Goal: Information Seeking & Learning: Check status

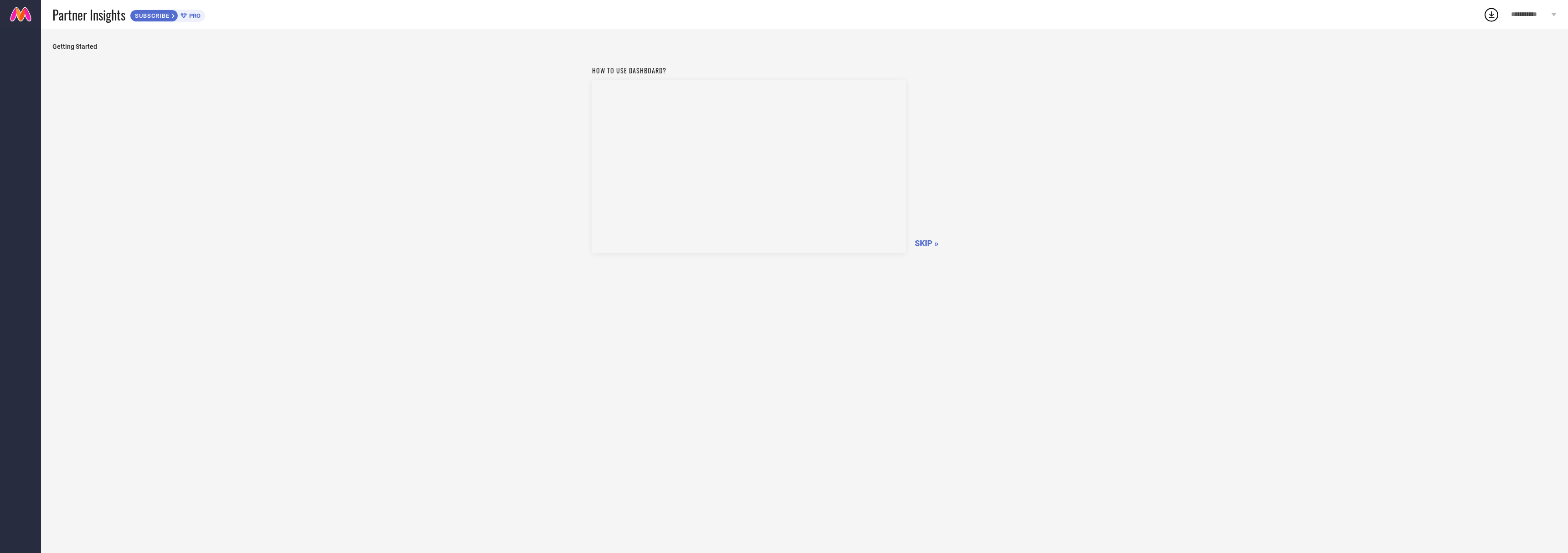
click at [926, 245] on span "SKIP »" at bounding box center [927, 243] width 24 height 9
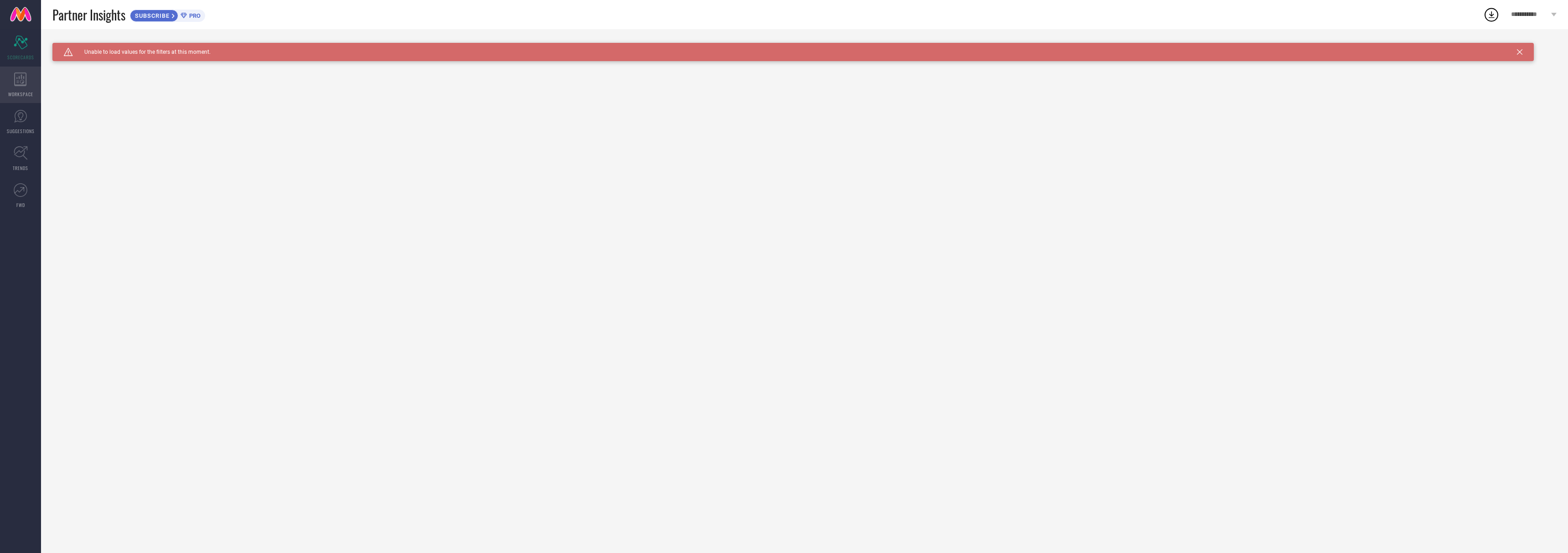
click at [27, 86] on div "WORKSPACE" at bounding box center [21, 85] width 41 height 37
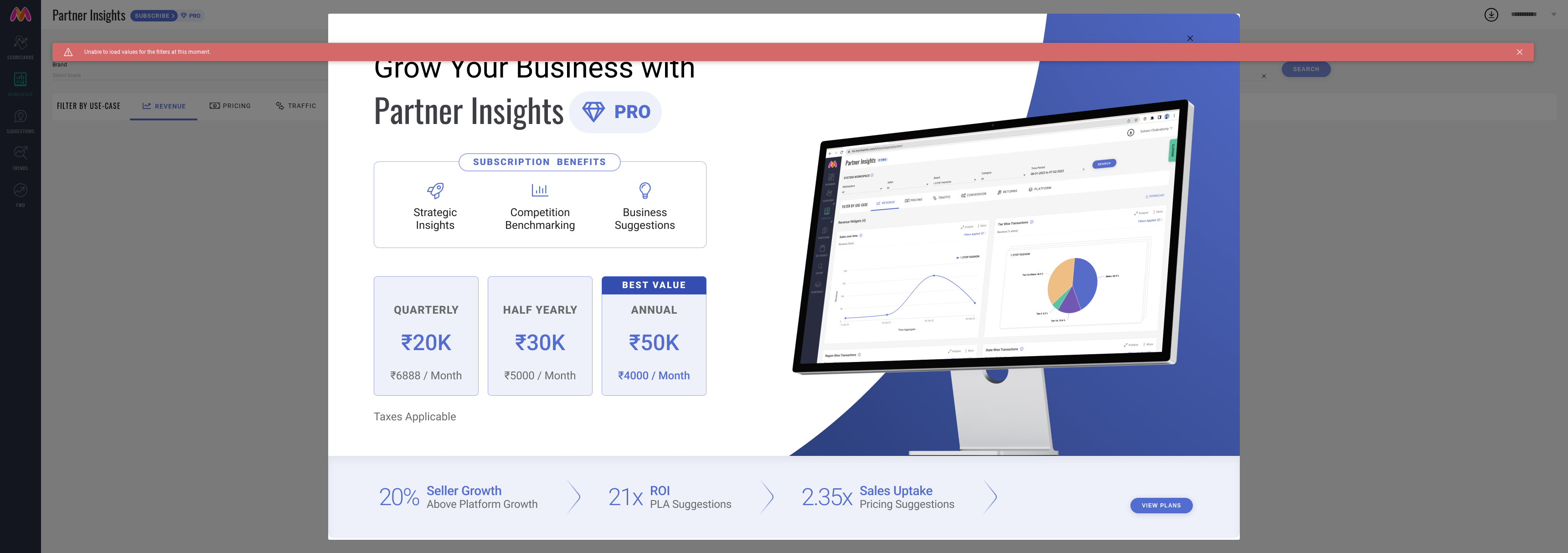
type input "1 STOP FASHION"
type input "All"
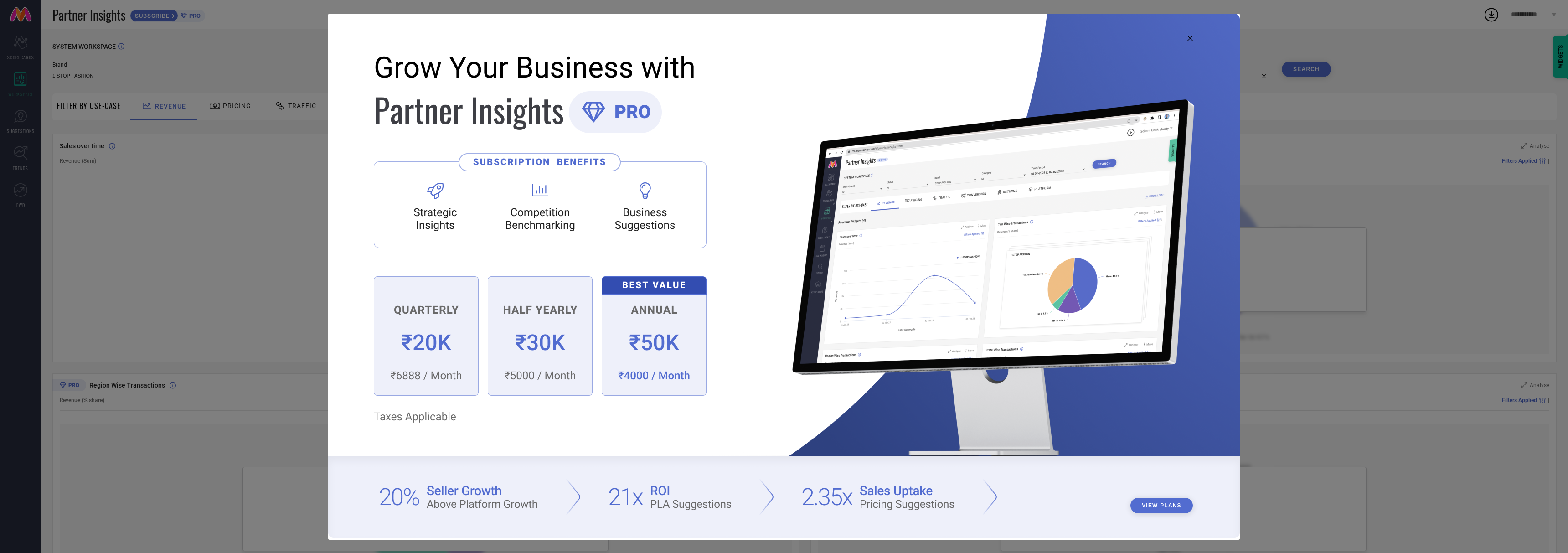
click at [17, 117] on div "View Plans" at bounding box center [784, 276] width 1568 height 553
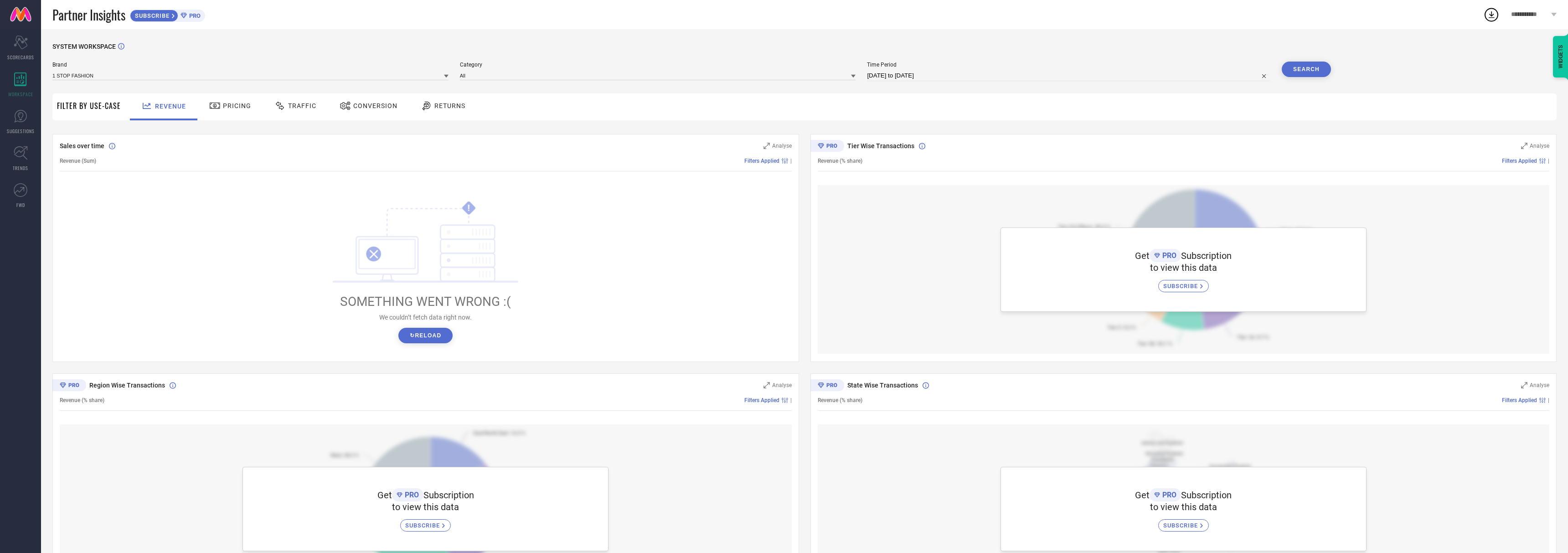
click at [250, 103] on div "Pricing" at bounding box center [230, 105] width 47 height 15
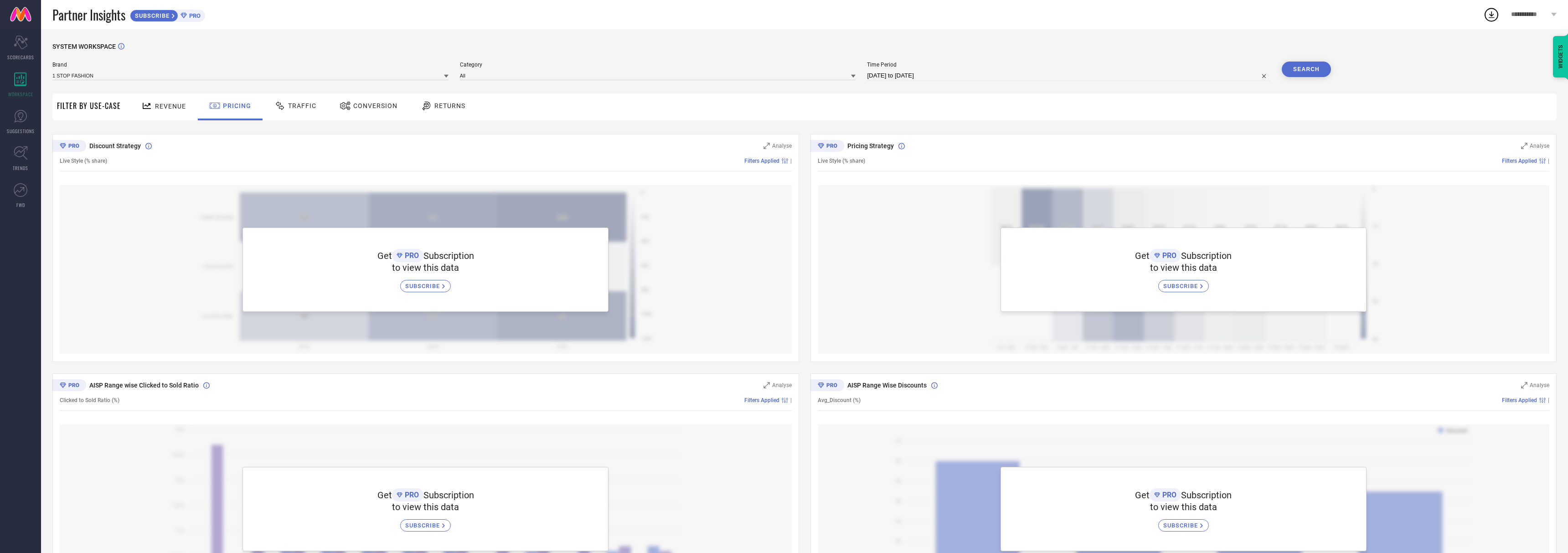
click at [296, 104] on span "Traffic" at bounding box center [302, 105] width 28 height 7
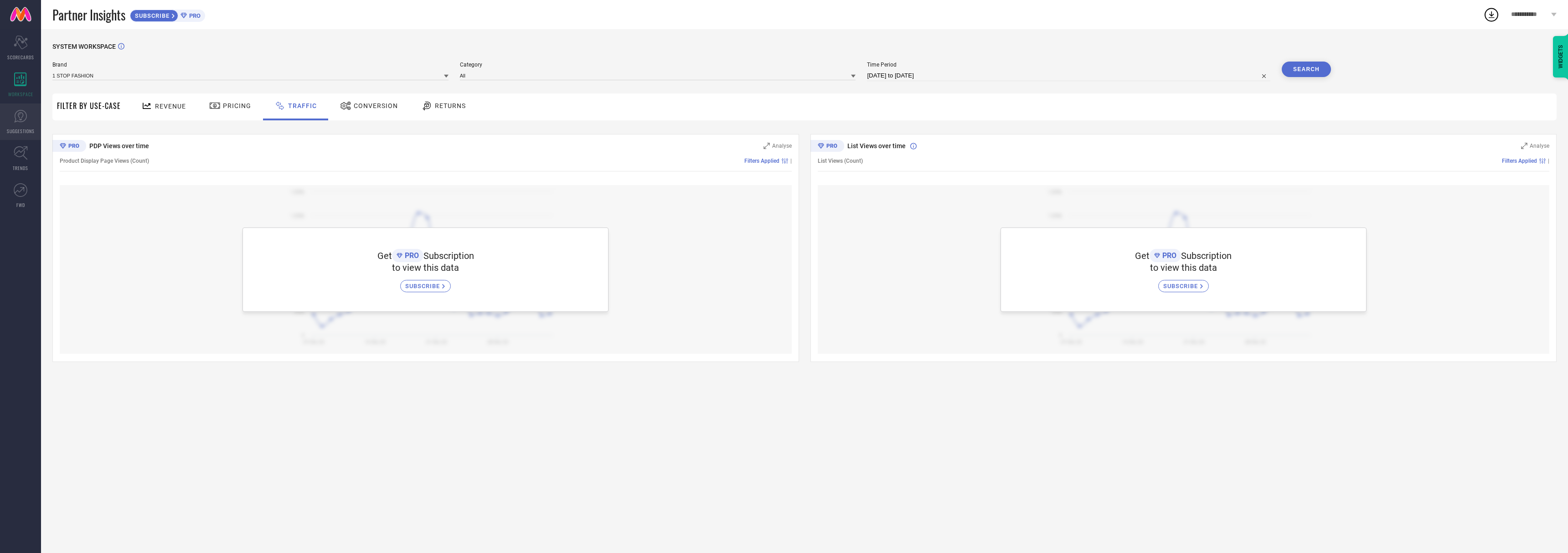
click at [11, 125] on link "SUGGESTIONS" at bounding box center [21, 121] width 41 height 37
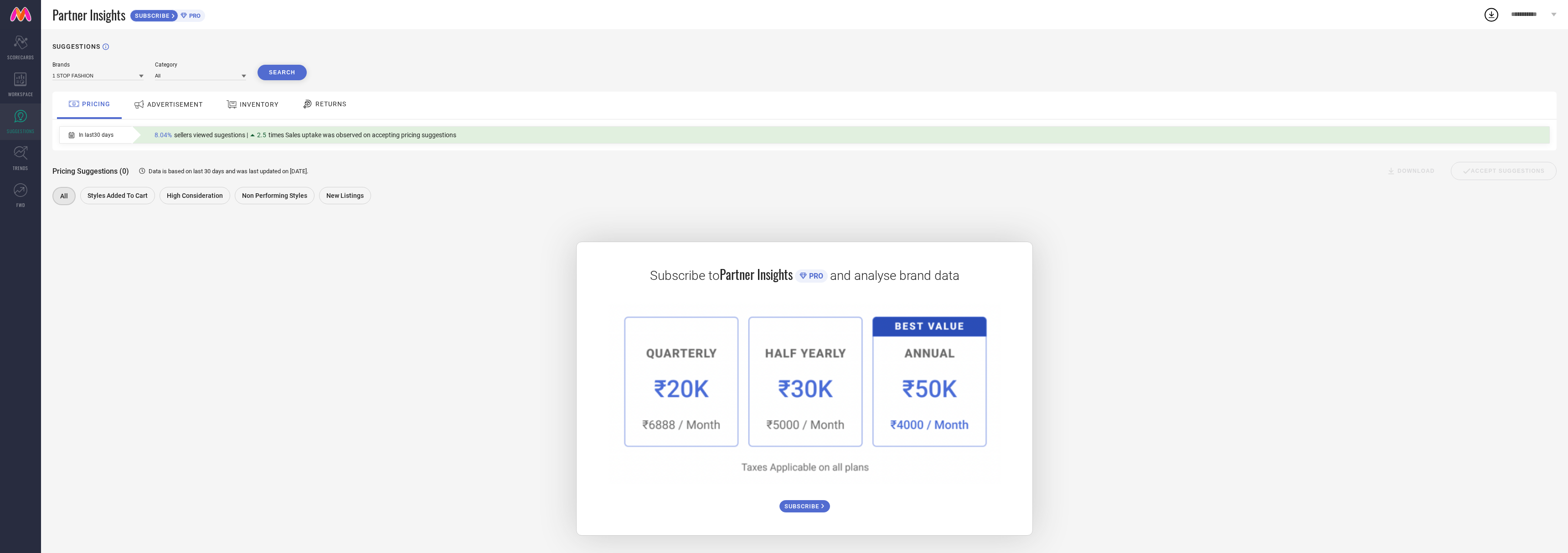
click at [180, 100] on div "ADVERTISEMENT" at bounding box center [168, 104] width 74 height 17
click at [23, 196] on icon at bounding box center [21, 190] width 14 height 14
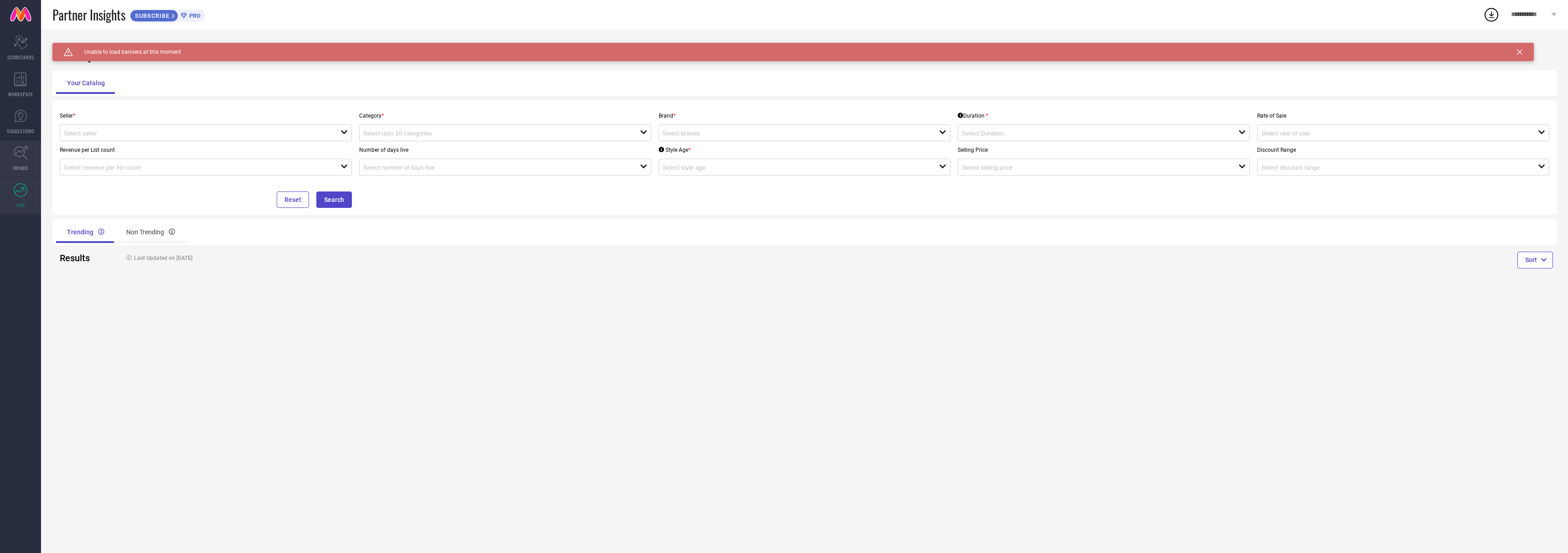
click at [24, 155] on icon at bounding box center [21, 153] width 14 height 14
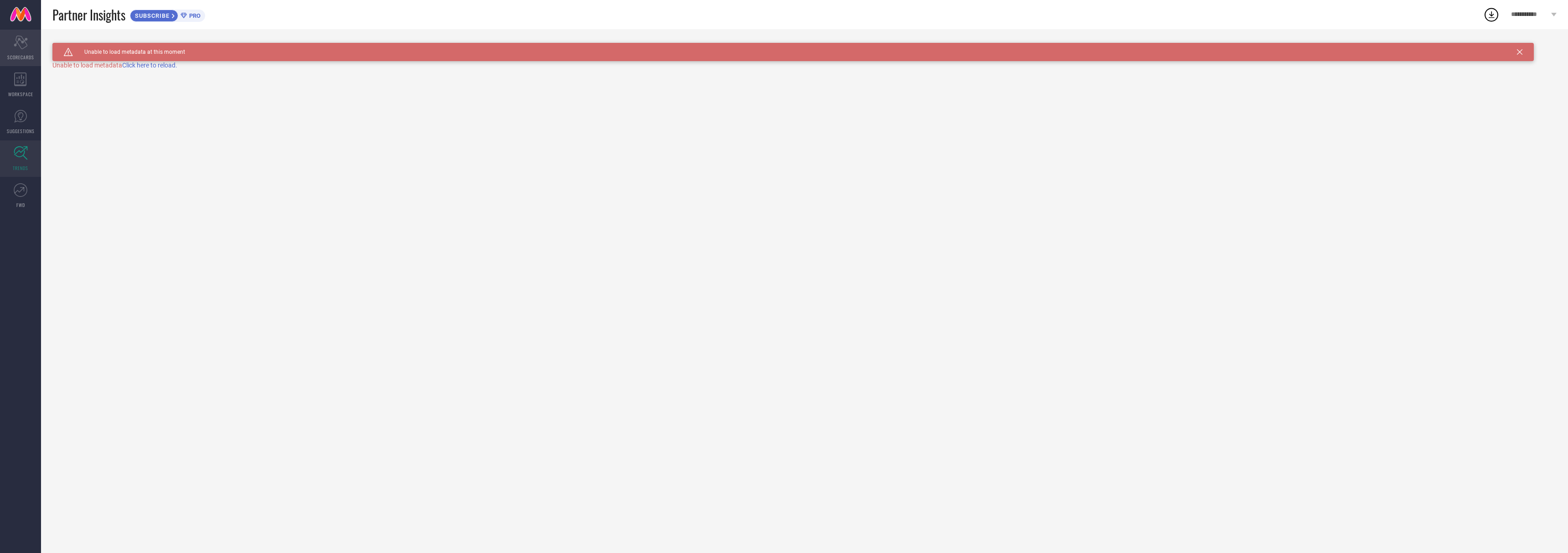
click at [21, 44] on icon "Scorecard" at bounding box center [21, 42] width 14 height 14
click at [1520, 51] on icon at bounding box center [1520, 52] width 5 height 5
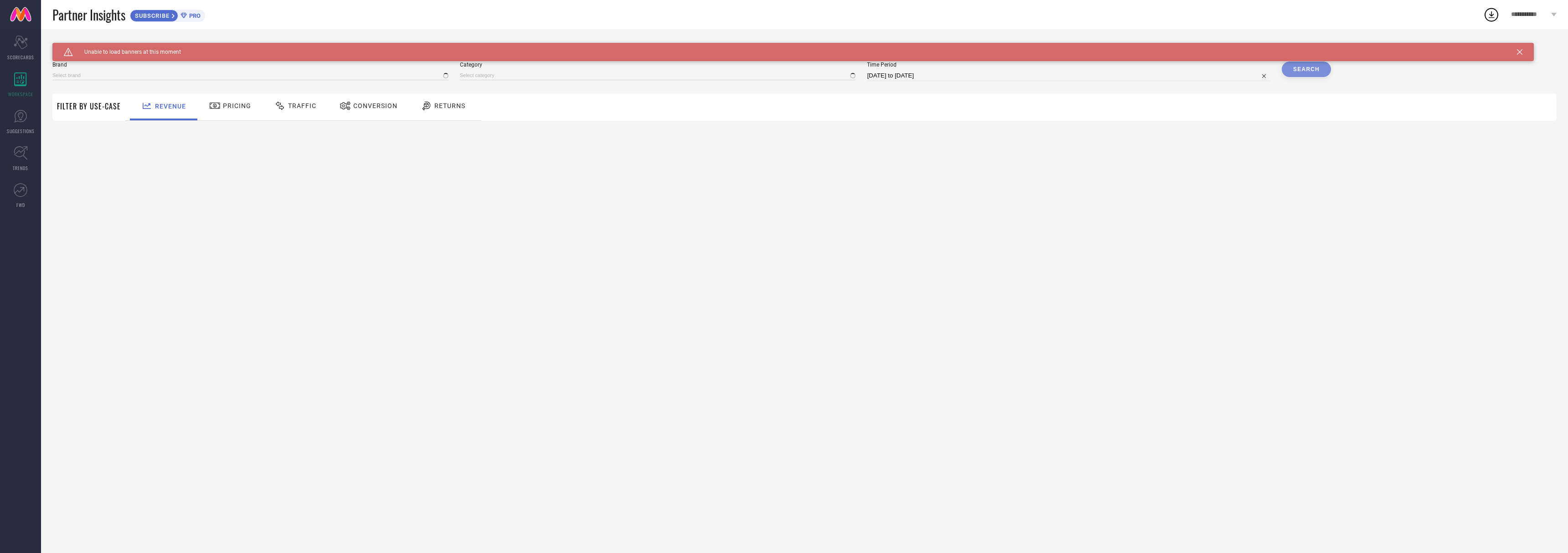
type input "1 STOP FASHION"
type input "All"
